Goal: Information Seeking & Learning: Learn about a topic

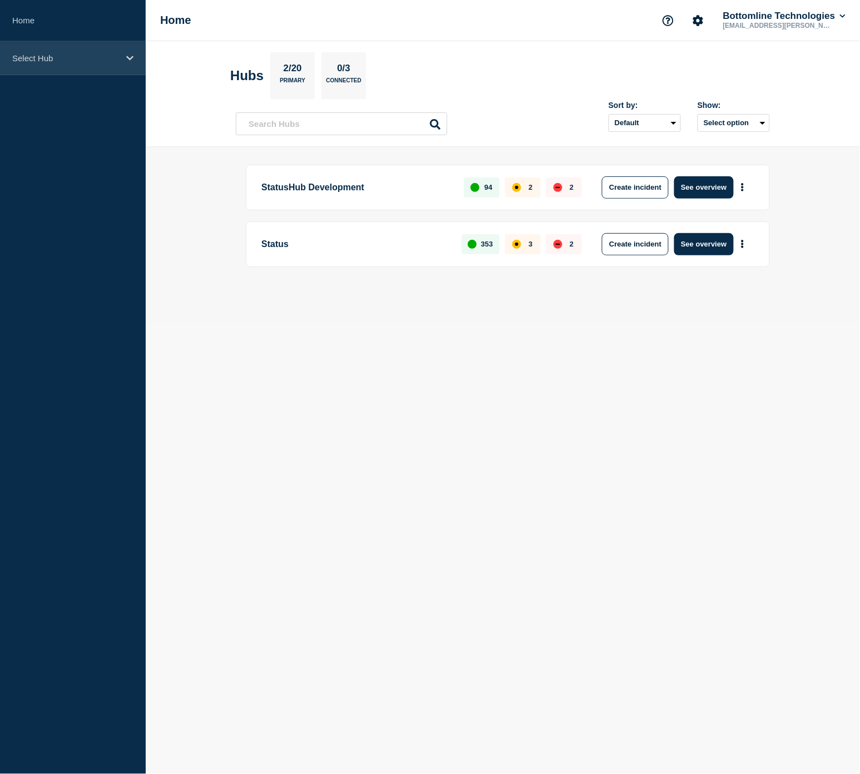
click at [87, 54] on p "Select Hub" at bounding box center [65, 57] width 107 height 9
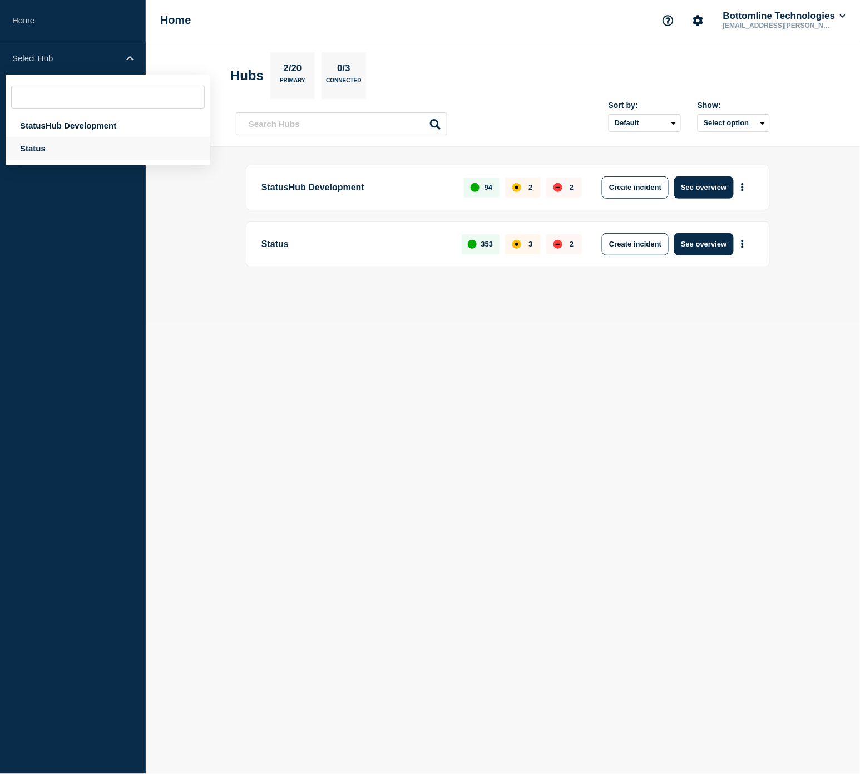
click at [65, 137] on div "Status" at bounding box center [108, 148] width 205 height 23
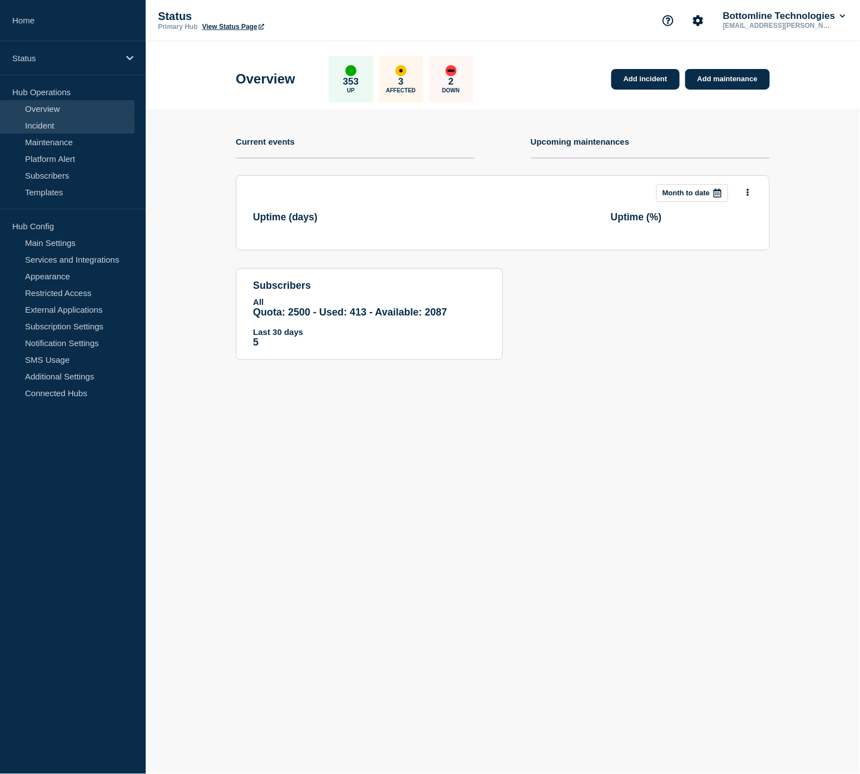
click at [70, 126] on link "Incident" at bounding box center [67, 125] width 135 height 17
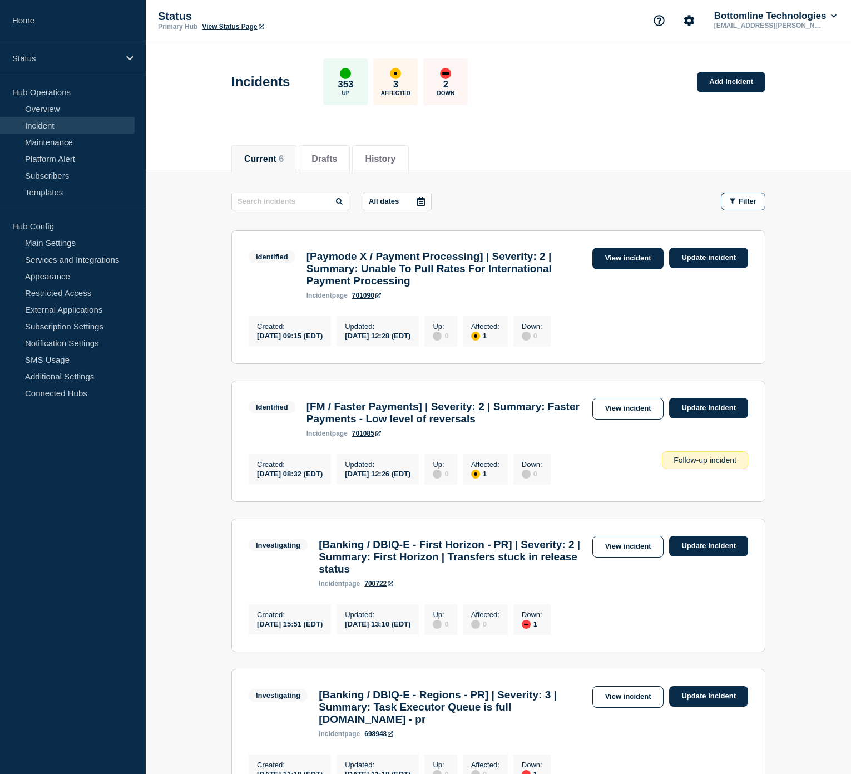
click at [639, 258] on link "View incident" at bounding box center [629, 259] width 72 height 22
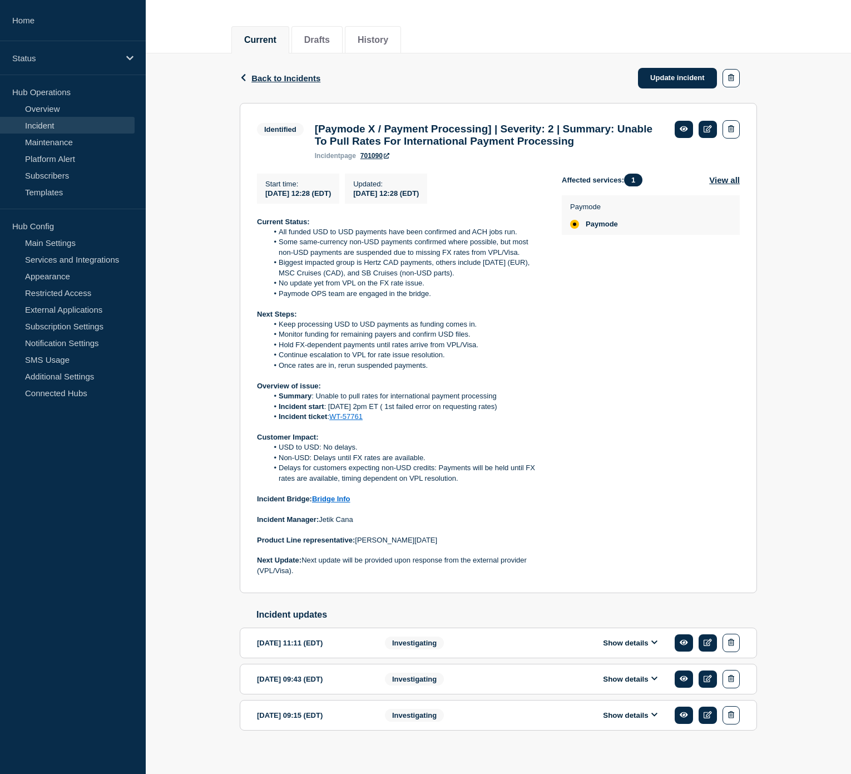
scroll to position [136, 0]
